Goal: Information Seeking & Learning: Learn about a topic

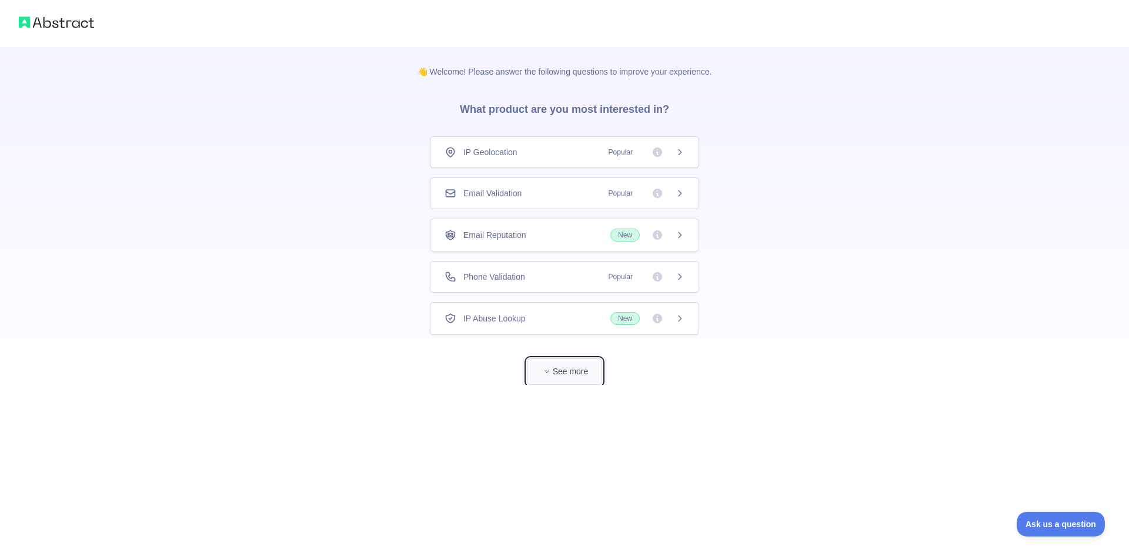
click at [554, 374] on button "See more" at bounding box center [564, 372] width 75 height 26
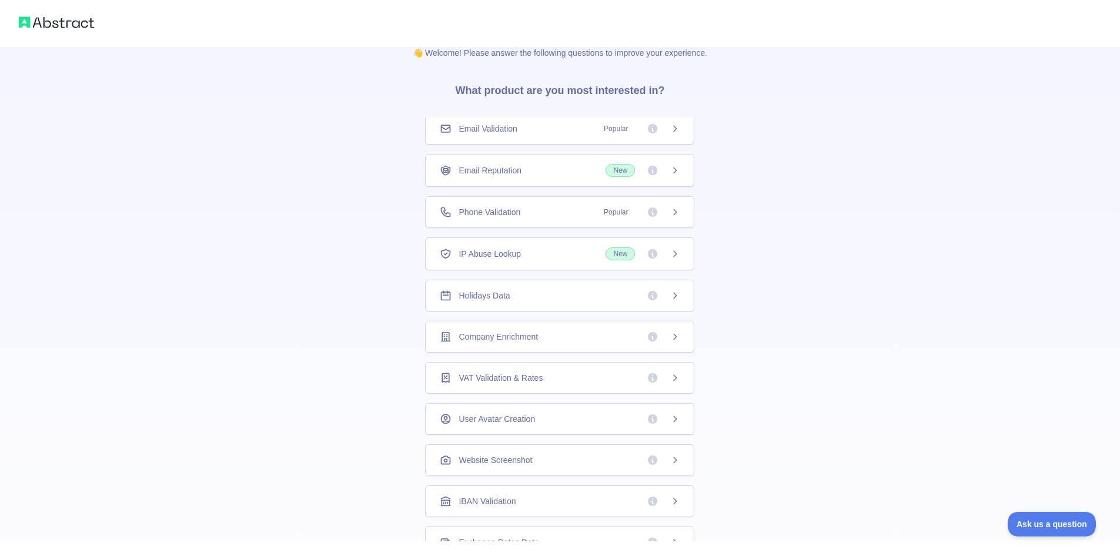
scroll to position [188, 0]
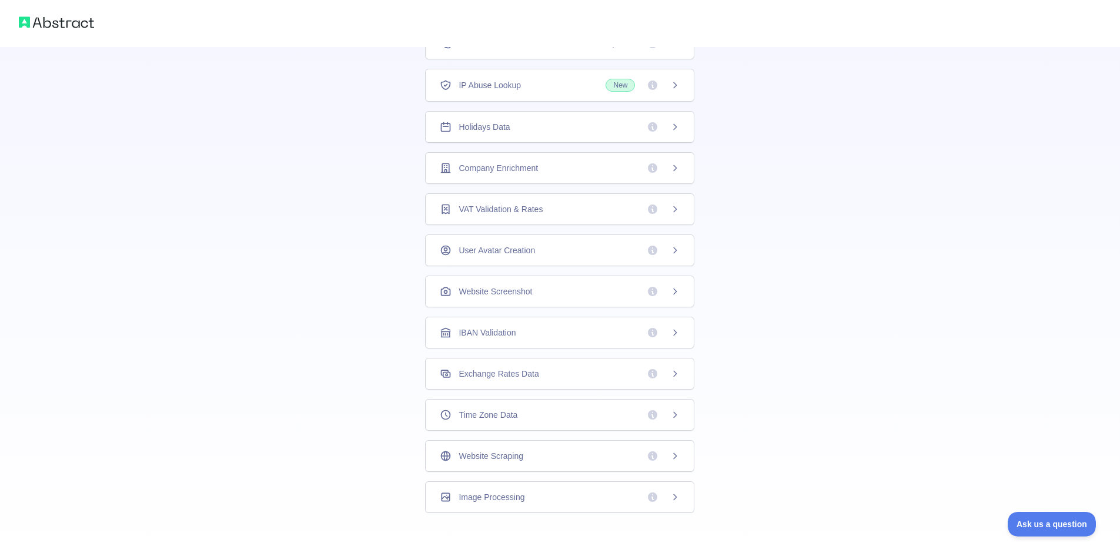
click at [495, 453] on span "Website Scraping" at bounding box center [491, 456] width 64 height 12
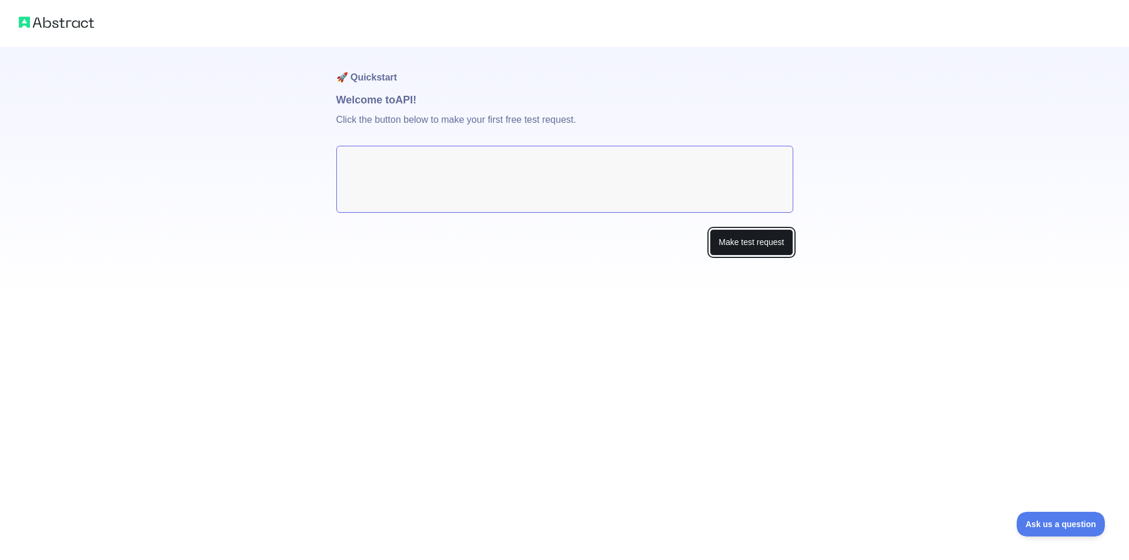
click at [734, 246] on button "Make test request" at bounding box center [751, 242] width 83 height 26
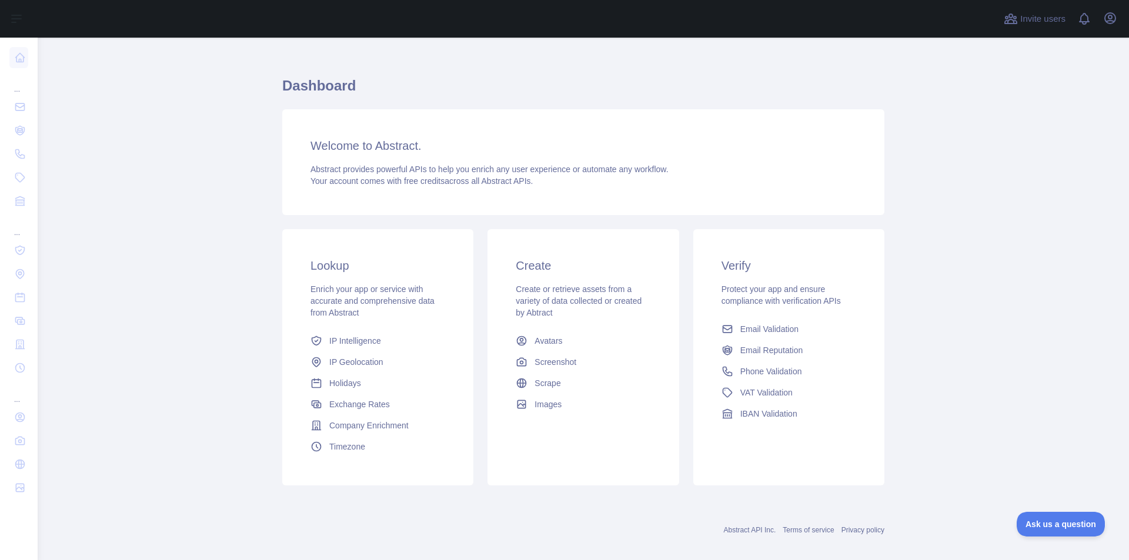
scroll to position [25, 0]
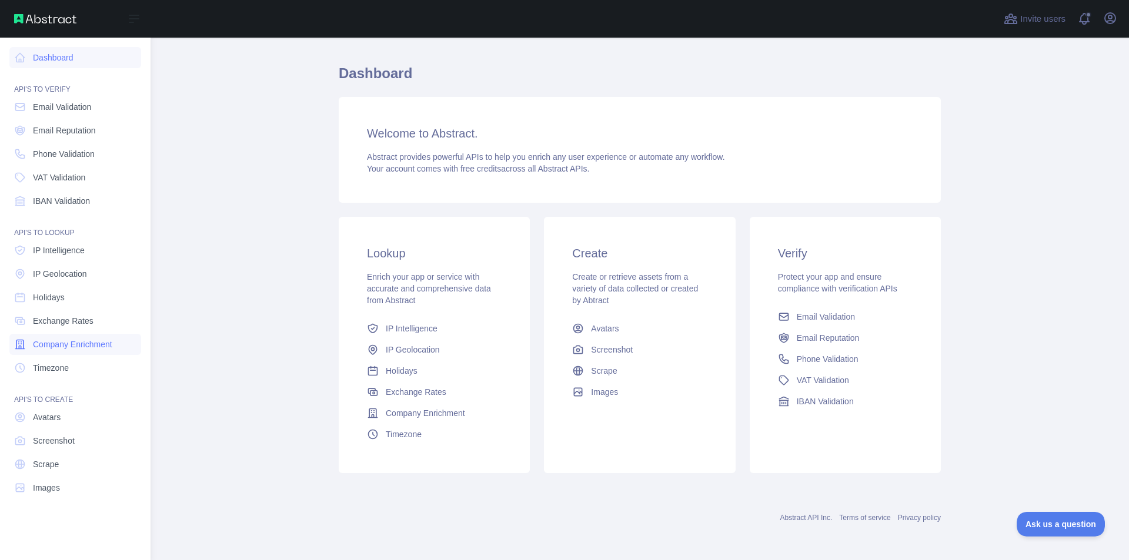
click at [94, 347] on span "Company Enrichment" at bounding box center [72, 345] width 79 height 12
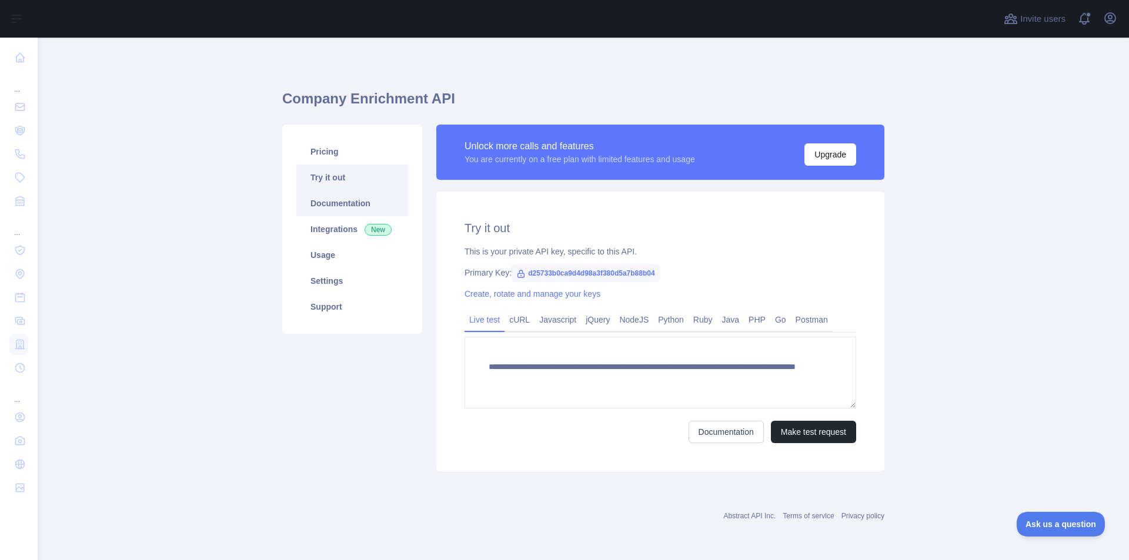
click at [335, 210] on link "Documentation" at bounding box center [352, 204] width 112 height 26
click at [383, 225] on span "New" at bounding box center [378, 230] width 27 height 12
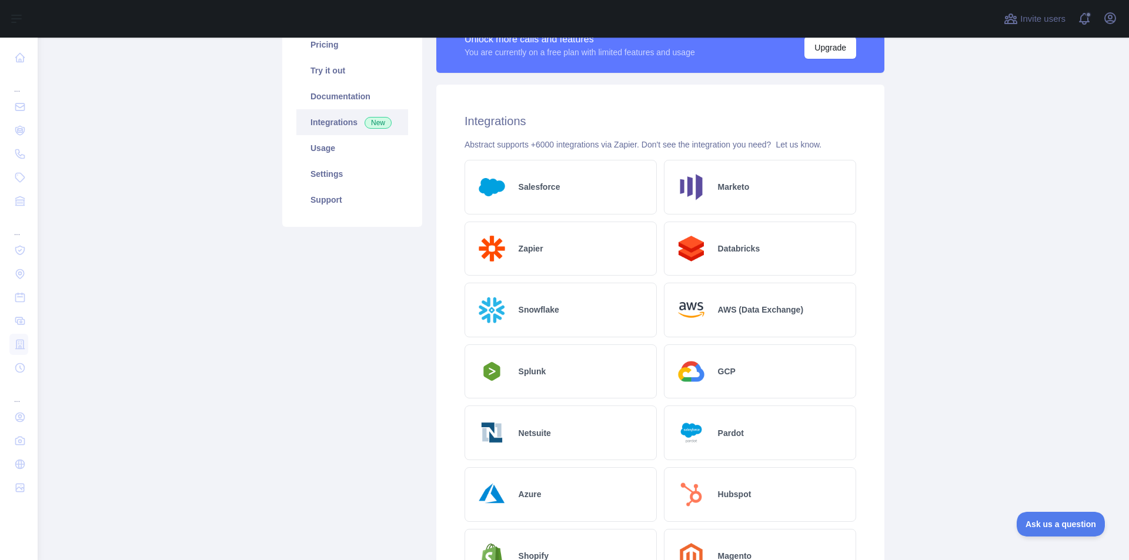
scroll to position [118, 0]
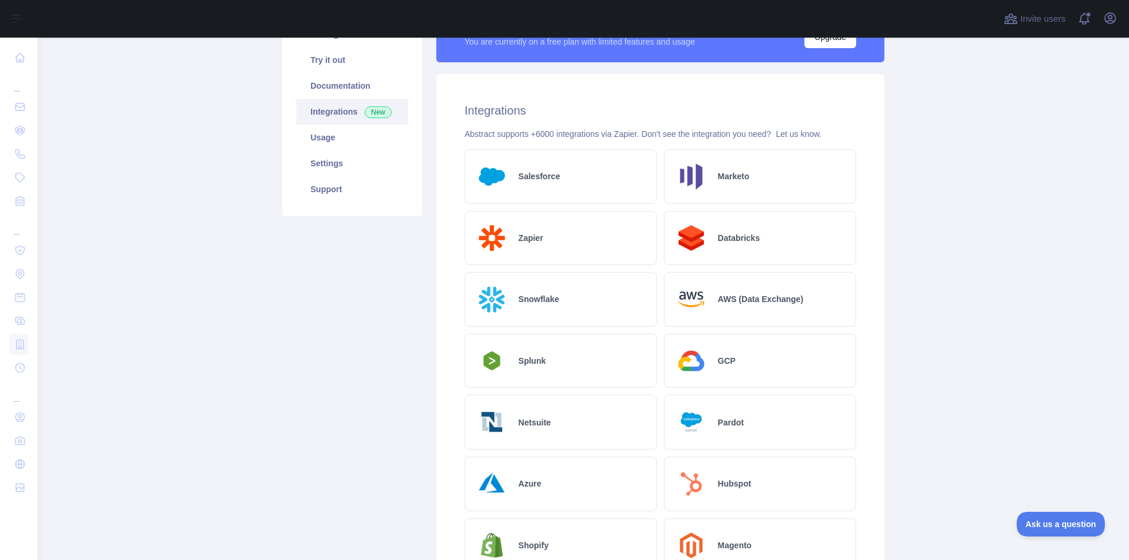
click at [549, 179] on h2 "Salesforce" at bounding box center [540, 177] width 42 height 12
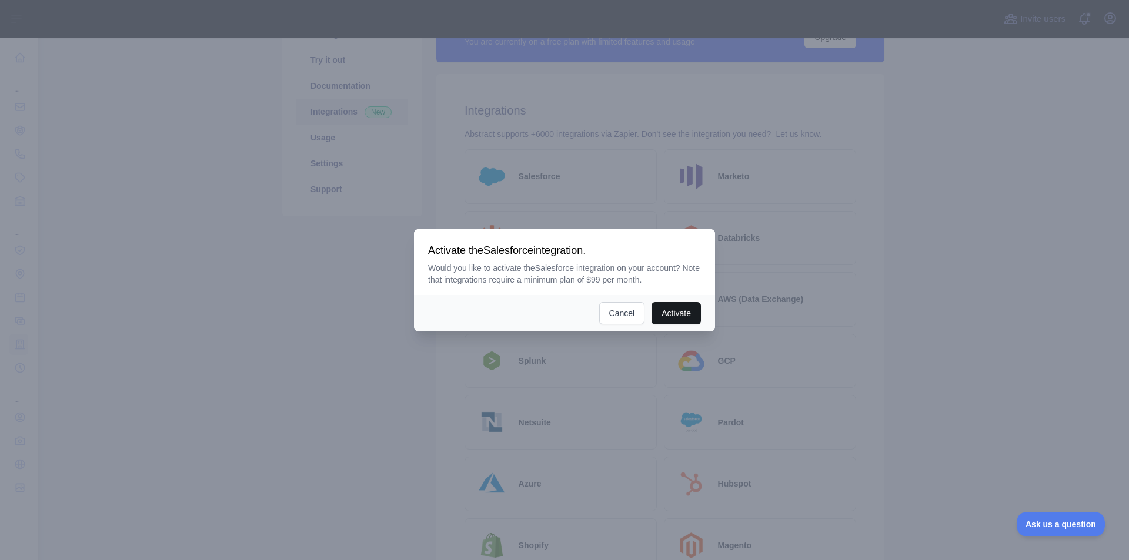
click at [666, 313] on button "Activate" at bounding box center [675, 313] width 49 height 22
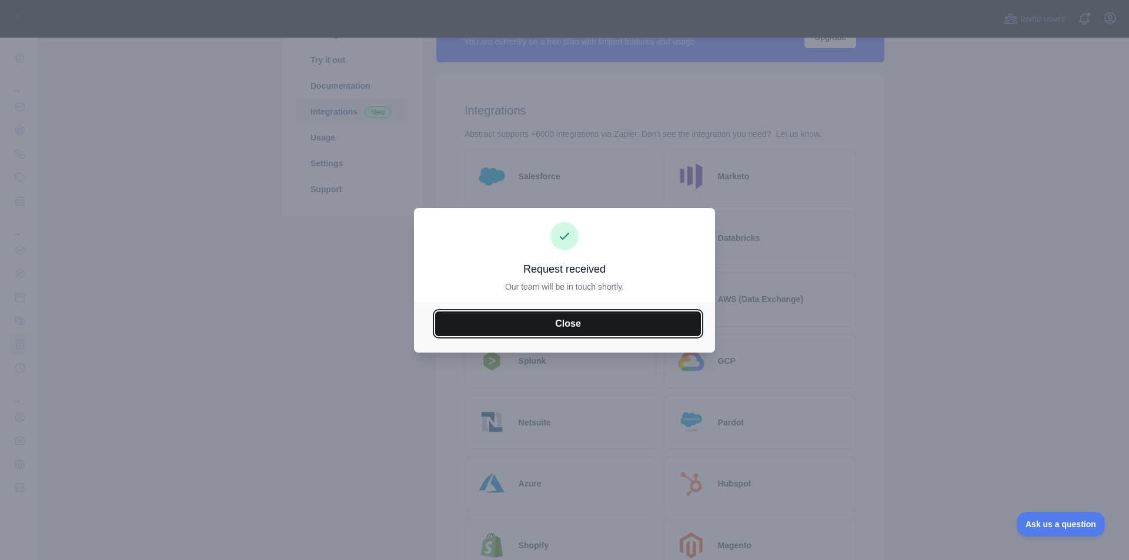
click at [600, 318] on button "Close" at bounding box center [568, 324] width 266 height 25
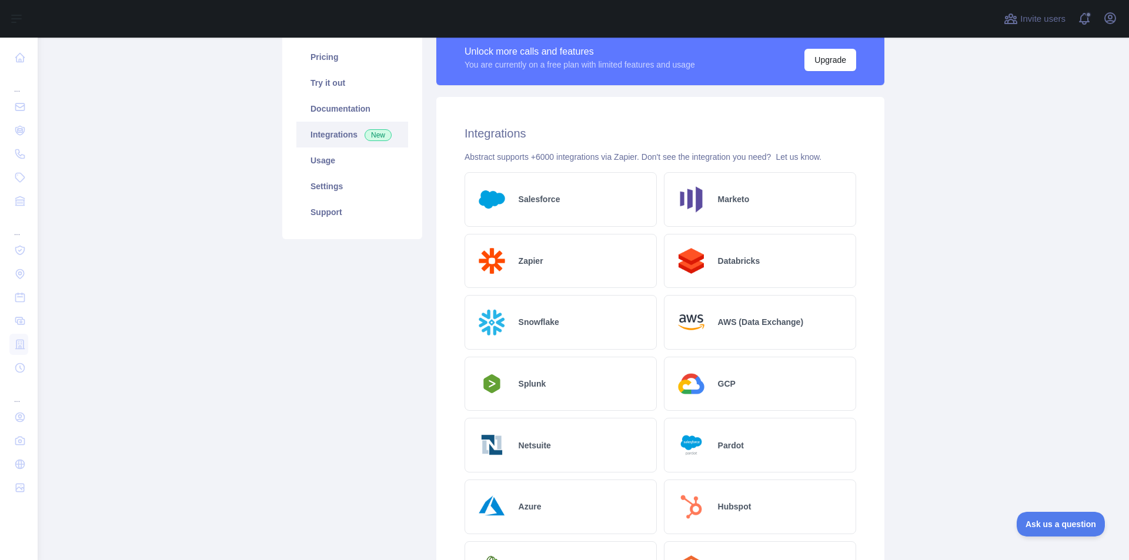
scroll to position [0, 0]
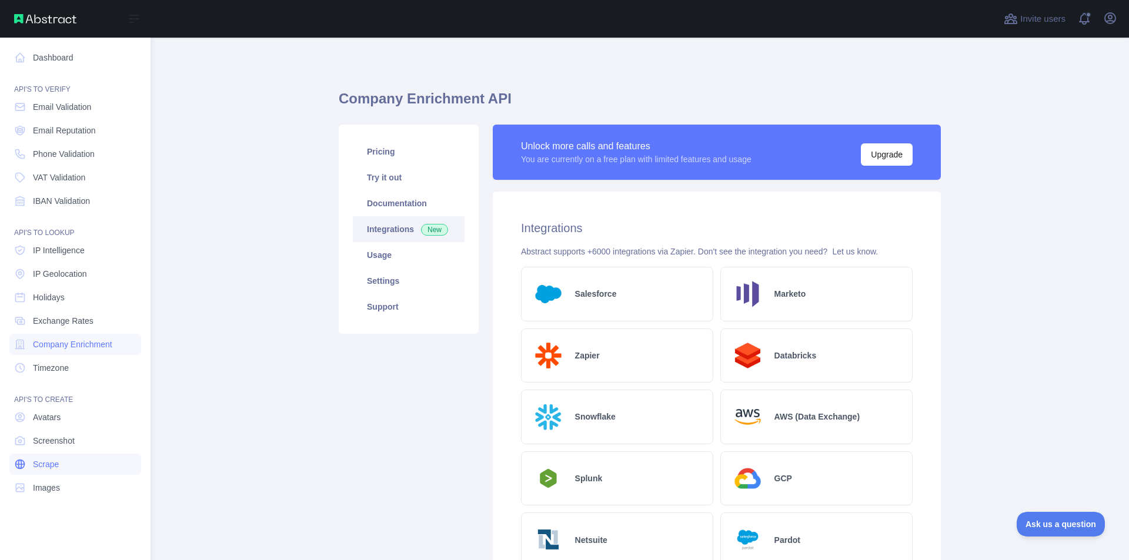
click at [59, 469] on link "Scrape" at bounding box center [75, 464] width 132 height 21
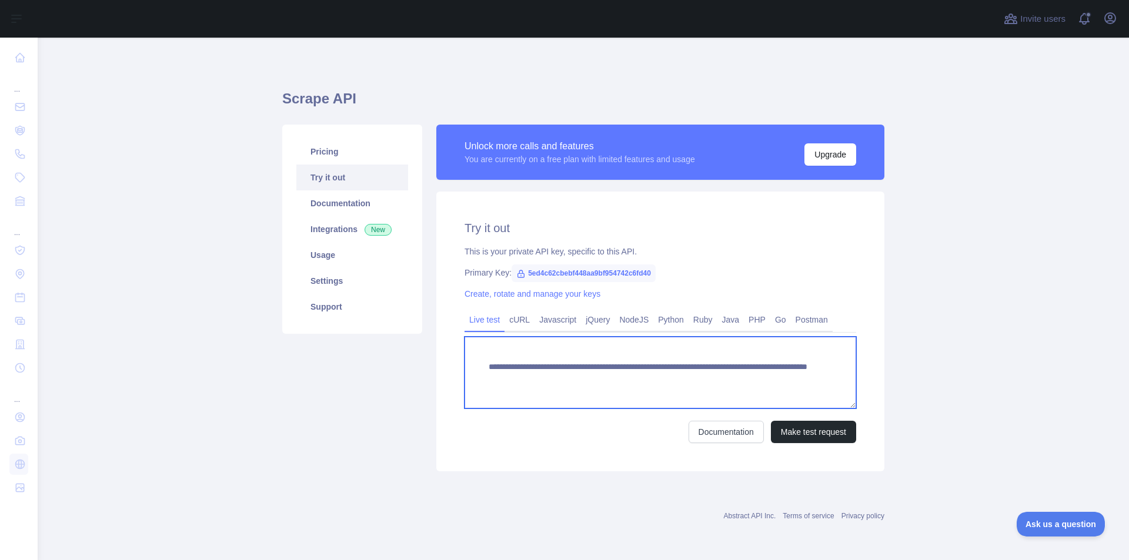
click at [536, 360] on textarea "**********" at bounding box center [660, 373] width 392 height 72
